Goal: Find specific page/section: Find specific page/section

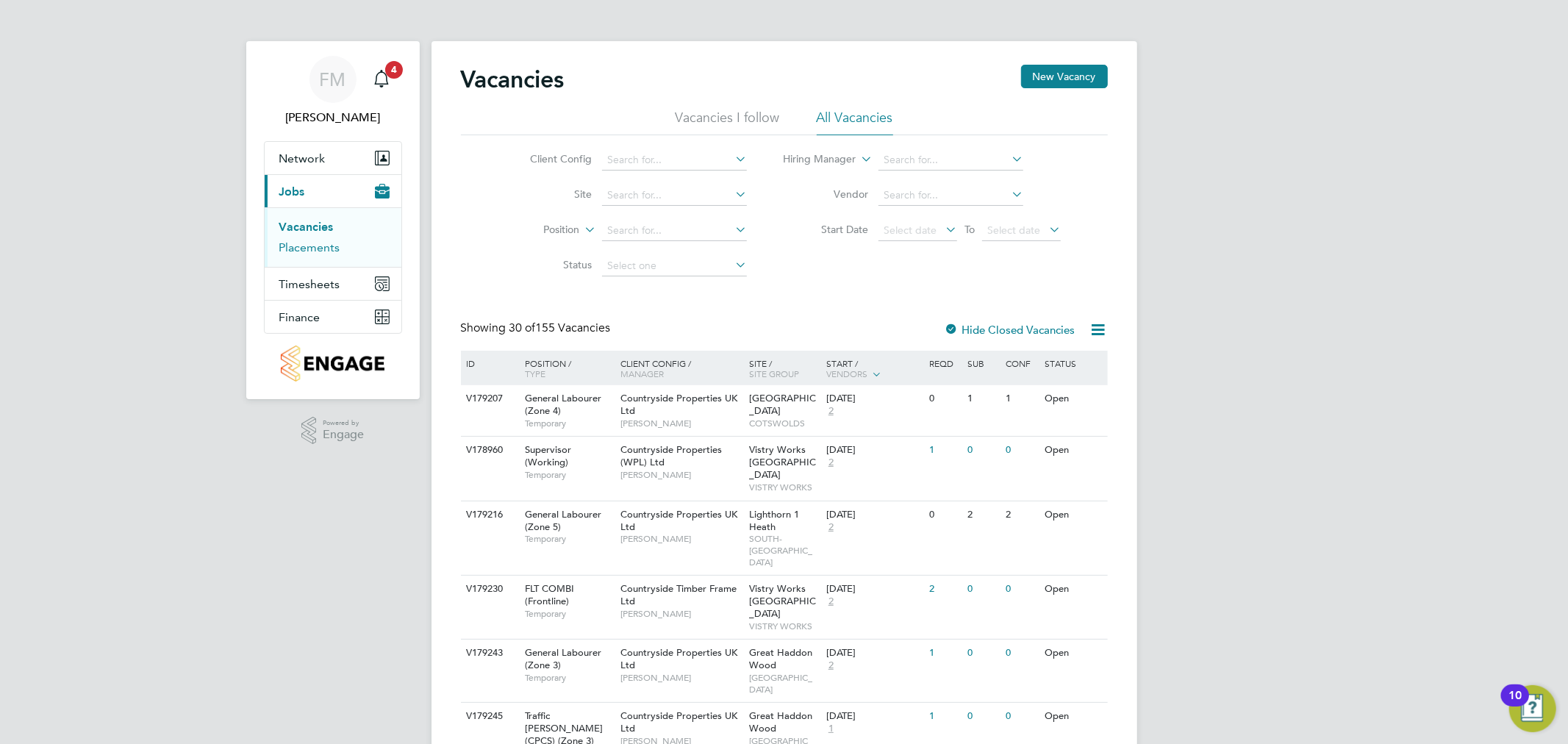
drag, startPoint x: 289, startPoint y: 246, endPoint x: 299, endPoint y: 246, distance: 10.0
click at [289, 246] on link "Placements" at bounding box center [310, 248] width 61 height 14
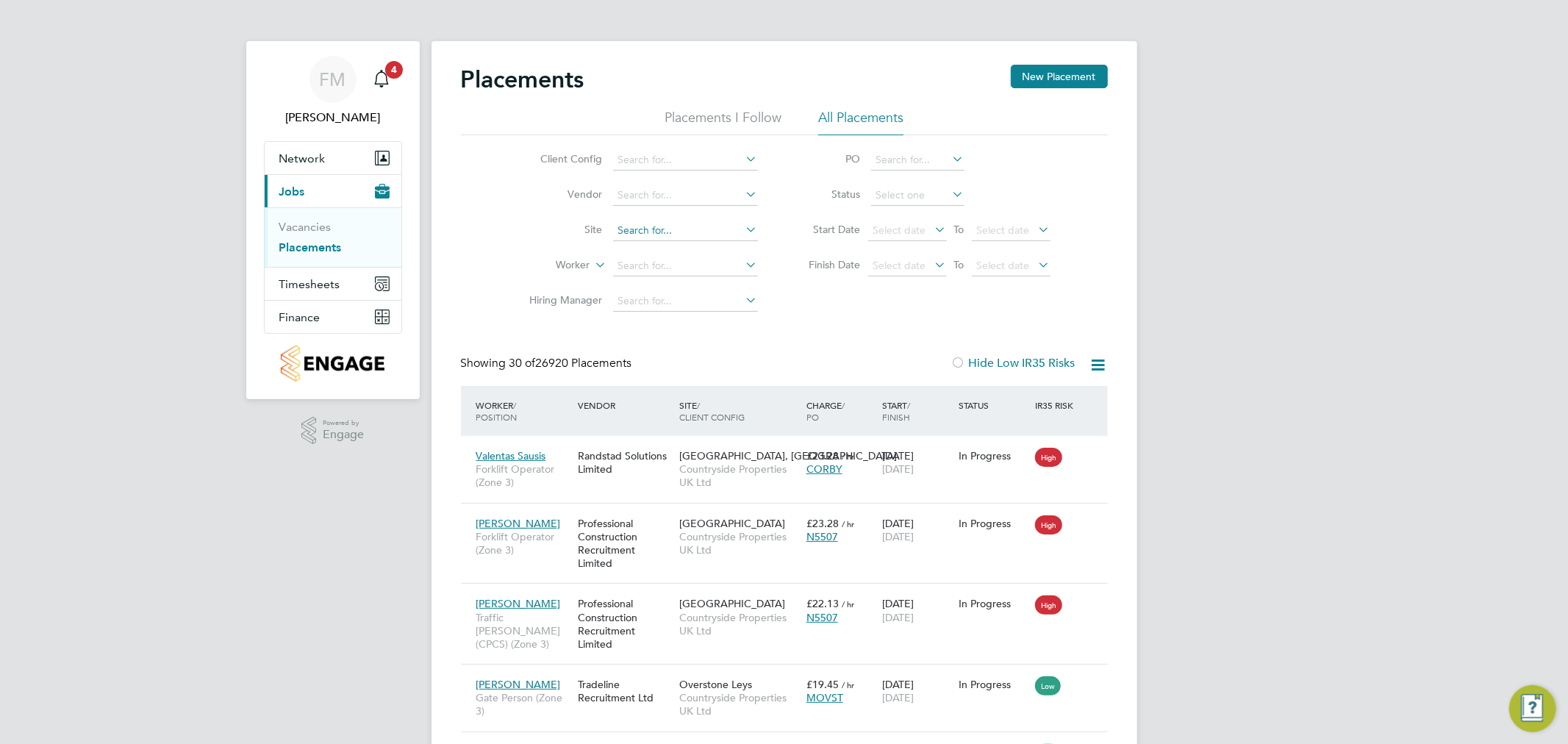
click at [655, 233] on input at bounding box center [686, 231] width 145 height 20
click at [745, 341] on li "[PERSON_NAME] Linden Phase 2D" at bounding box center [707, 351] width 191 height 20
type input "Sherford Linden Phase 2D"
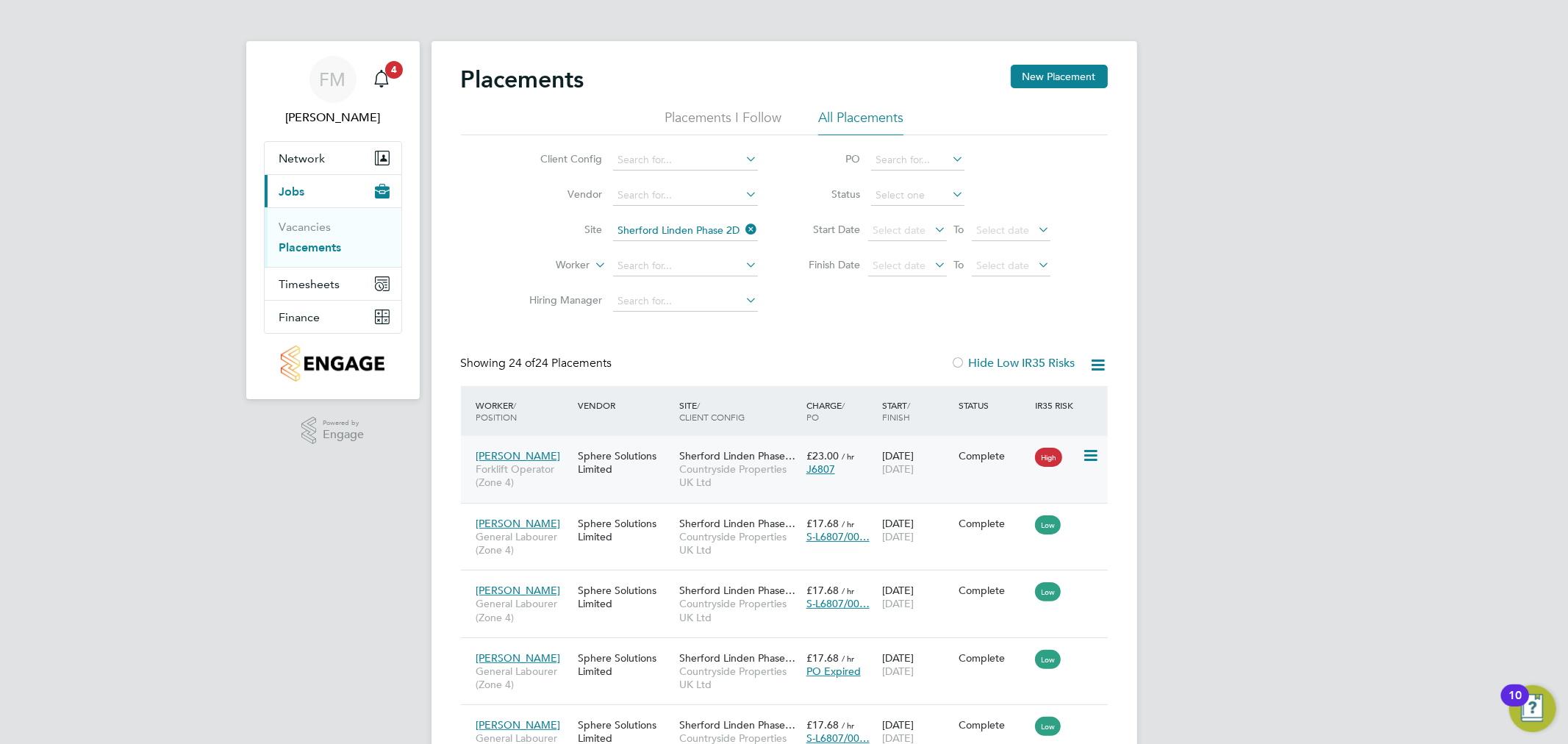
click at [913, 488] on div "[PERSON_NAME] Forklift Operator (Zone 4) Sphere Solutions Limited Sherford Lind…" at bounding box center [784, 469] width 647 height 67
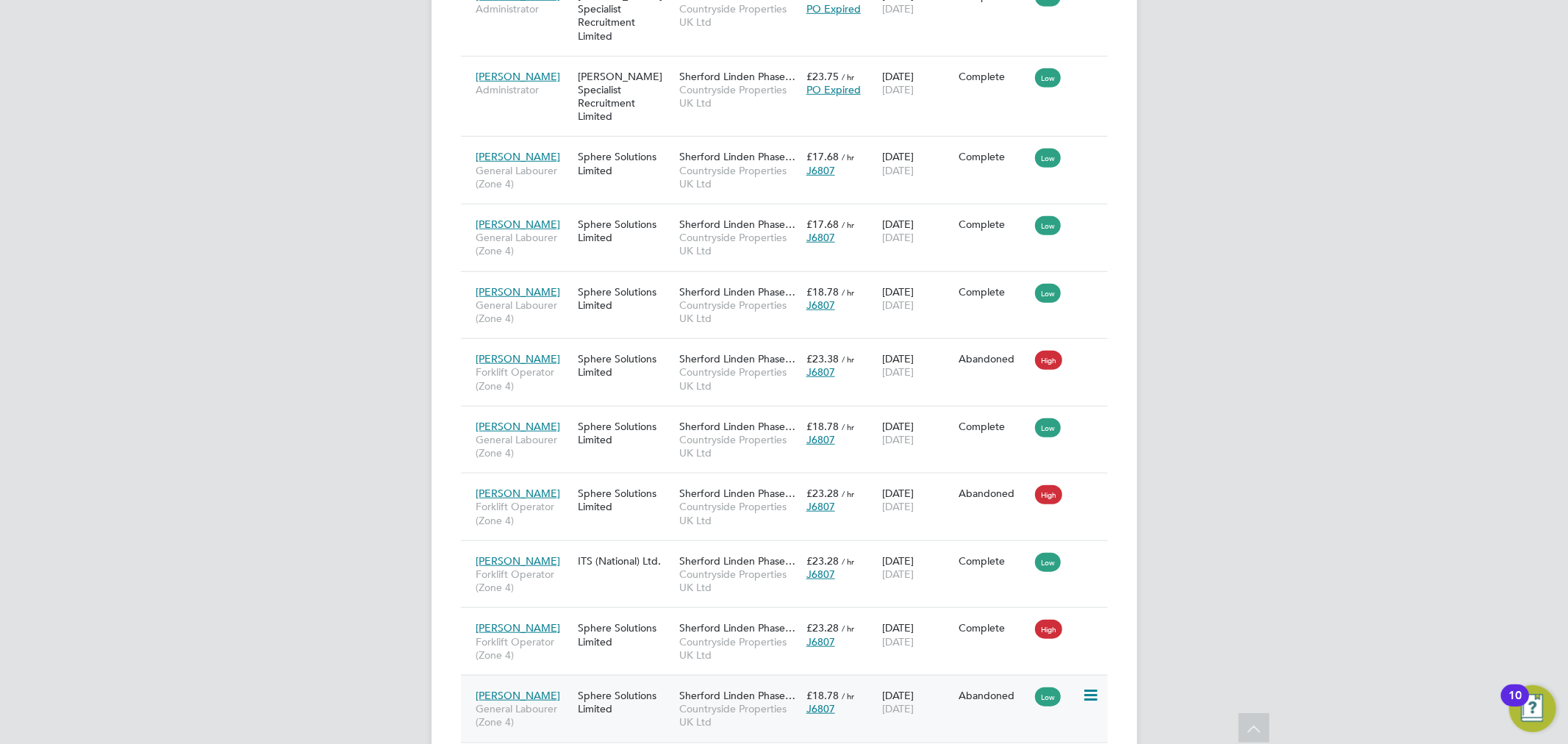
scroll to position [1130, 0]
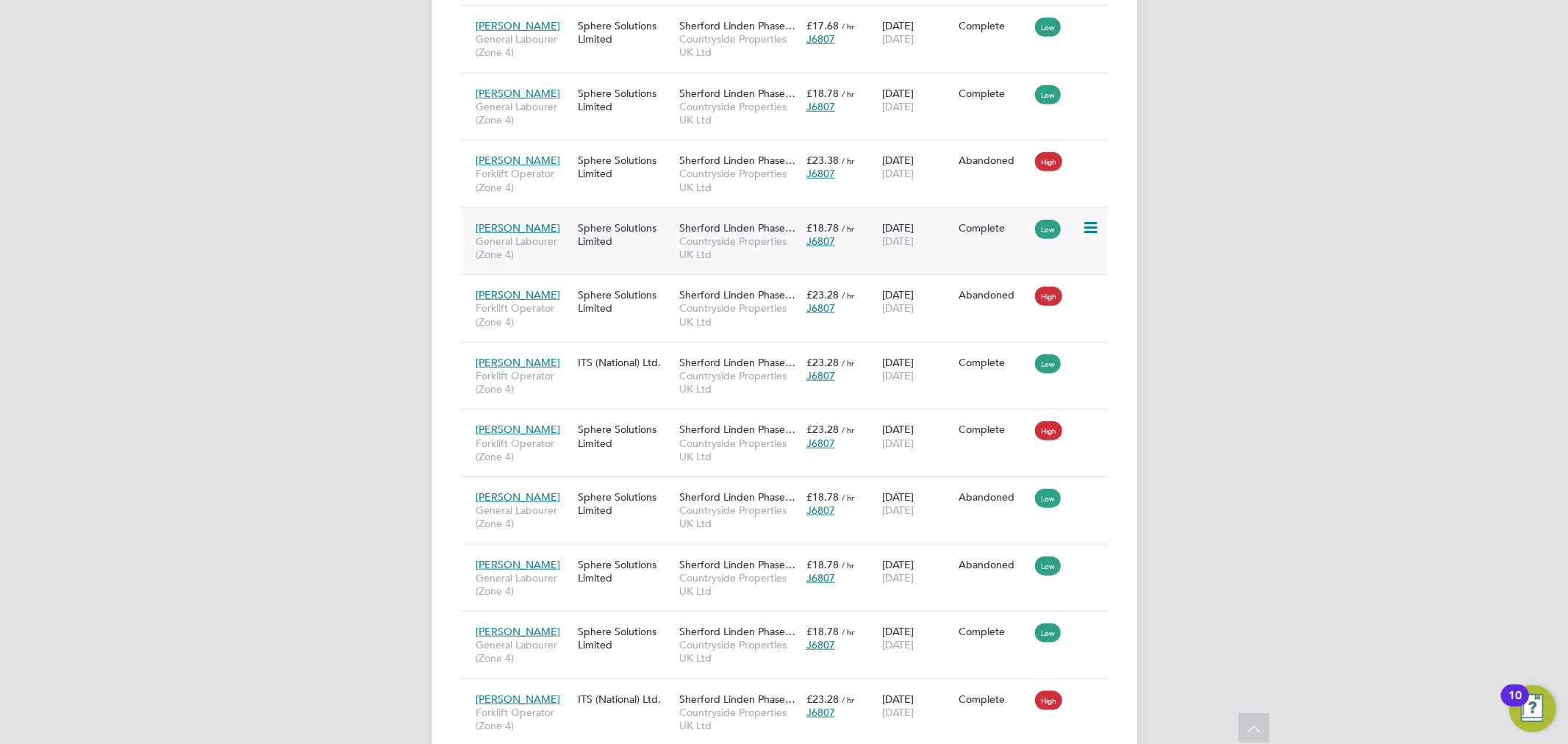
click at [642, 214] on div "Sphere Solutions Limited" at bounding box center [624, 234] width 101 height 41
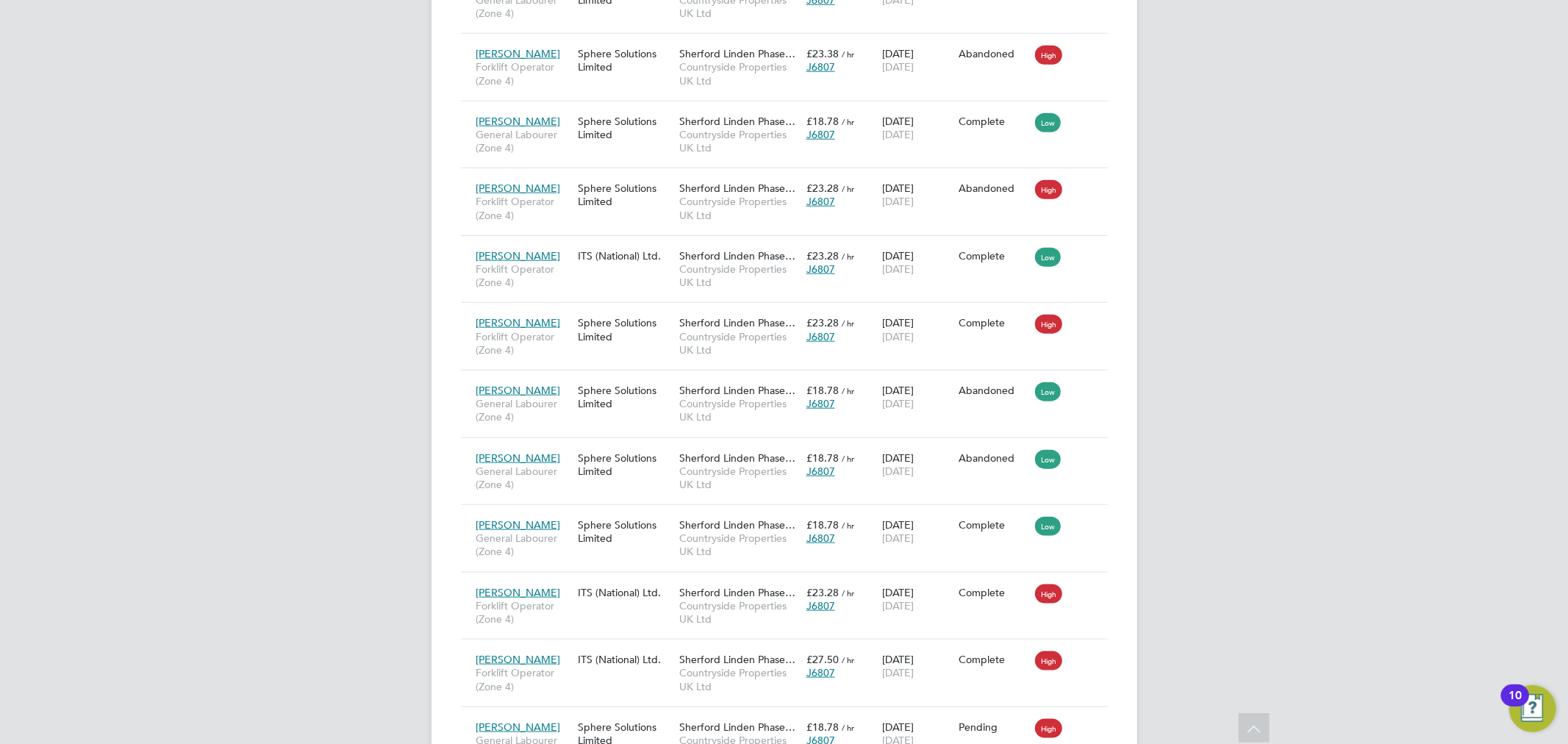
scroll to position [1376, 0]
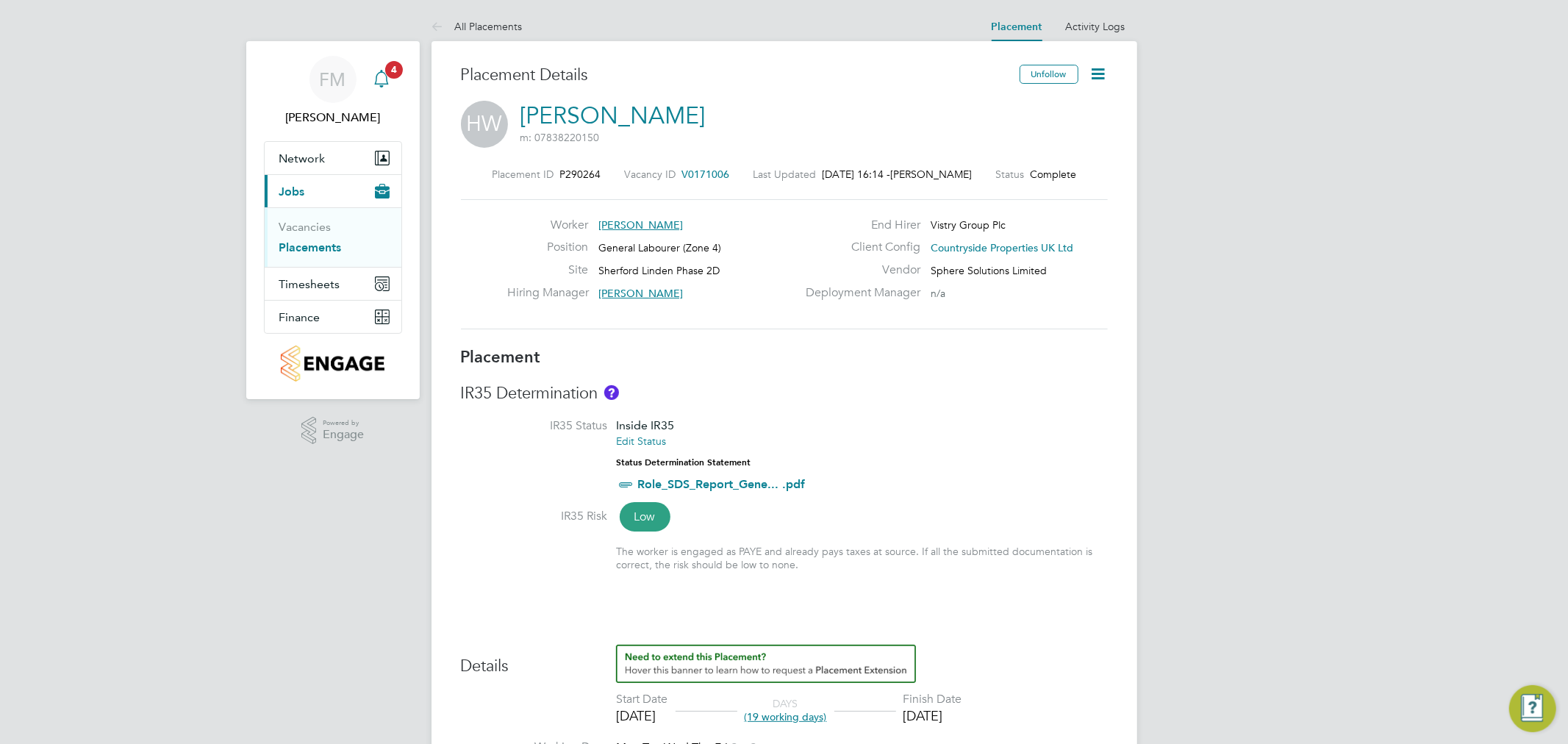
click at [396, 62] on span "4" at bounding box center [394, 70] width 17 height 17
